Goal: Transaction & Acquisition: Subscribe to service/newsletter

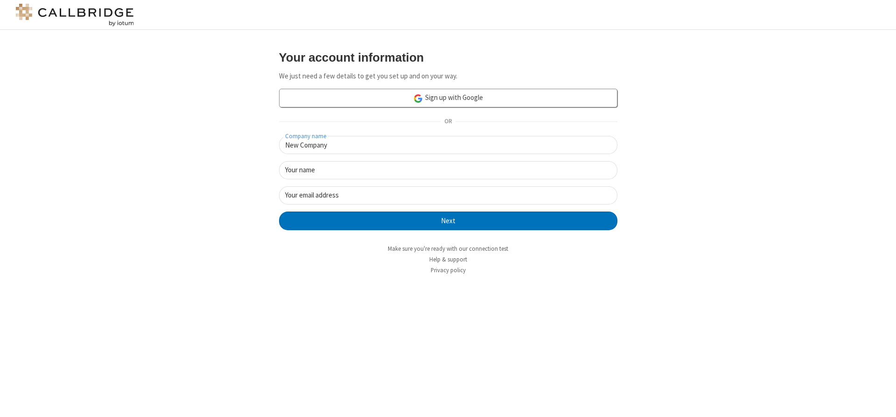
type input "New Company"
type input "New User"
type input "newUser@newUser.freesmackdown.b"
click button "Next" at bounding box center [448, 220] width 338 height 19
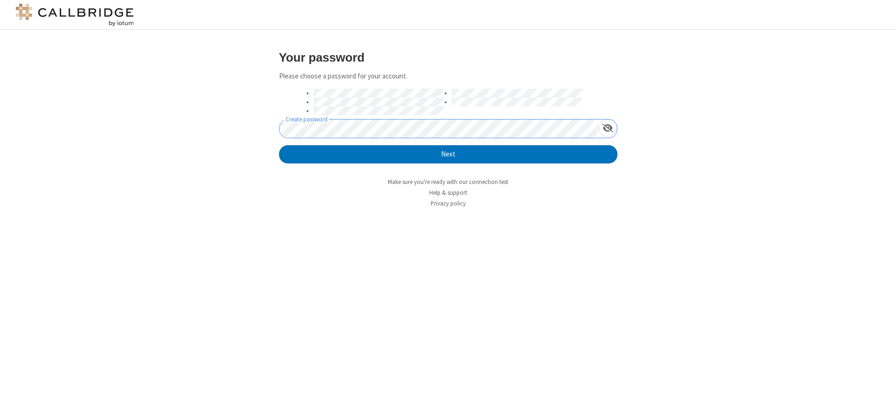
click button "Next" at bounding box center [448, 154] width 338 height 19
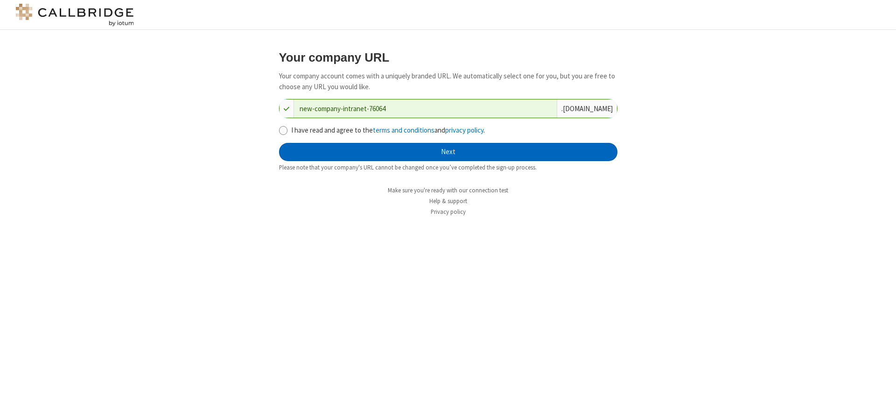
click at [448, 152] on button "Next" at bounding box center [448, 152] width 338 height 19
